Goal: Find specific page/section: Find specific page/section

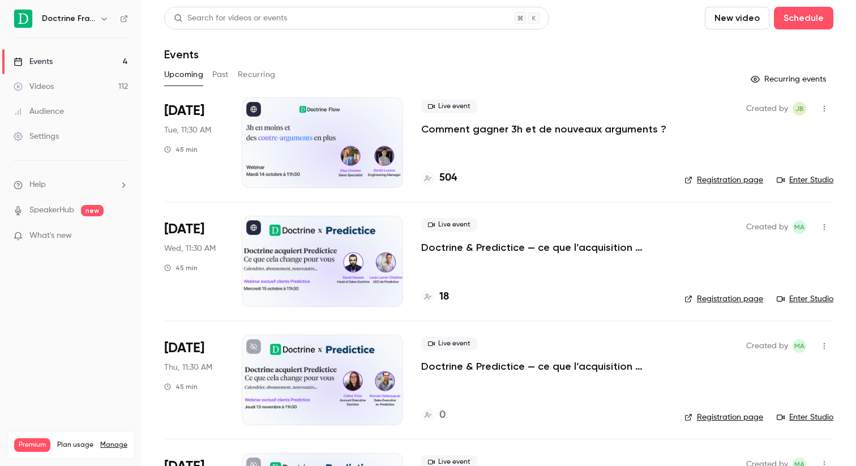
click at [454, 179] on h4 "504" at bounding box center [448, 177] width 18 height 15
click at [443, 303] on h4 "18" at bounding box center [444, 296] width 10 height 15
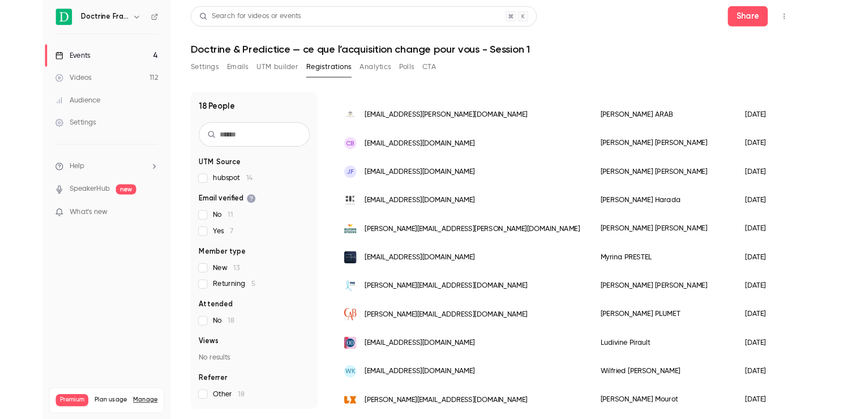
scroll to position [326, 0]
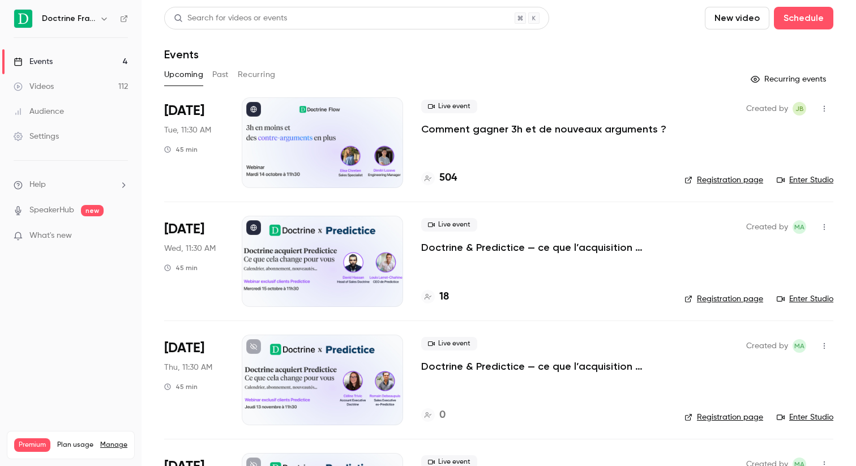
click at [453, 185] on h4 "504" at bounding box center [448, 177] width 18 height 15
